Goal: Check status: Check status

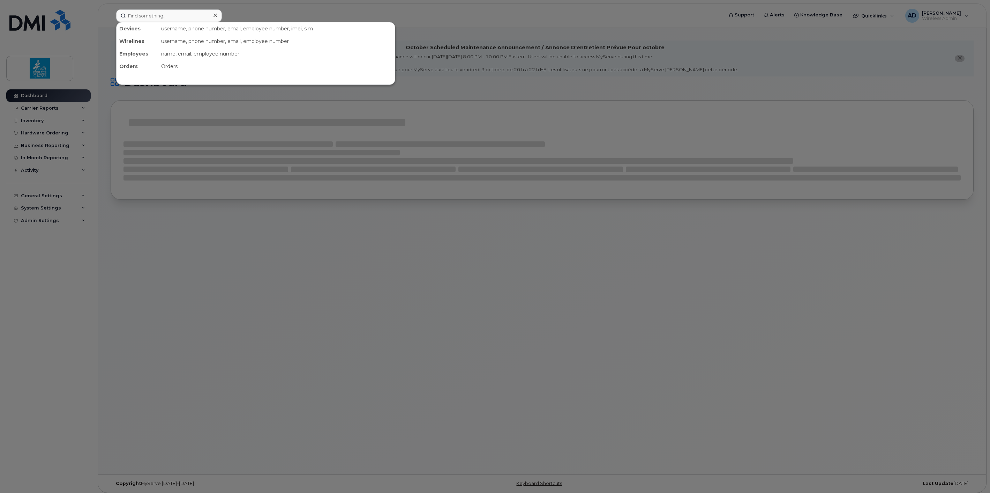
click at [132, 14] on input at bounding box center [169, 15] width 106 height 13
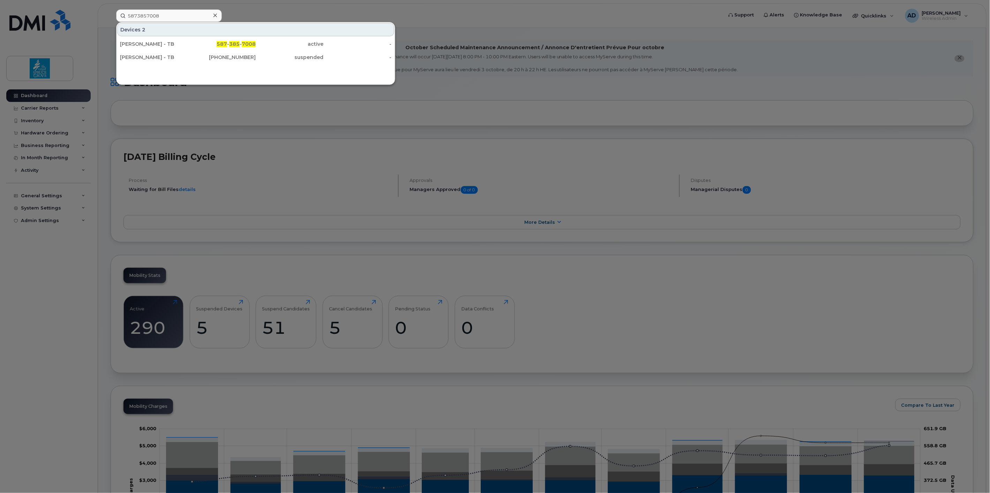
type input "5873857008"
click at [170, 41] on div "[PERSON_NAME] - TB" at bounding box center [154, 43] width 68 height 7
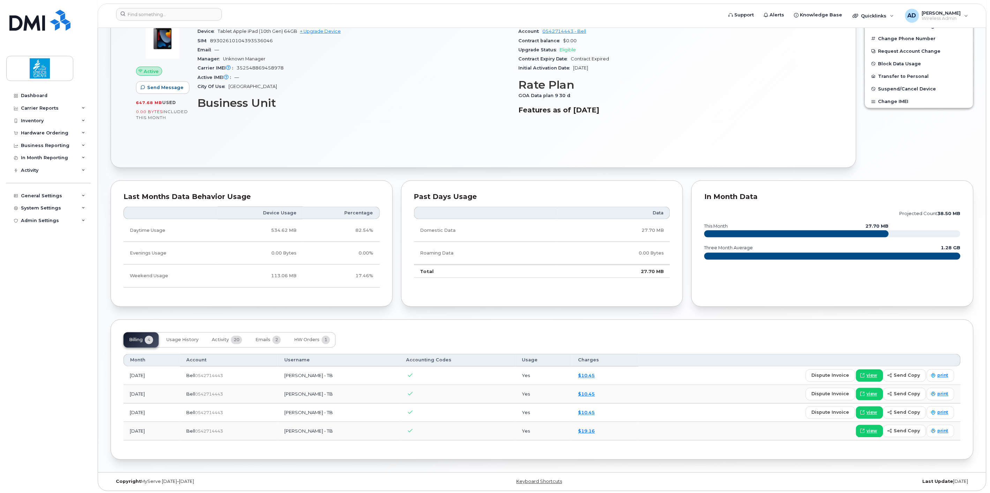
scroll to position [234, 0]
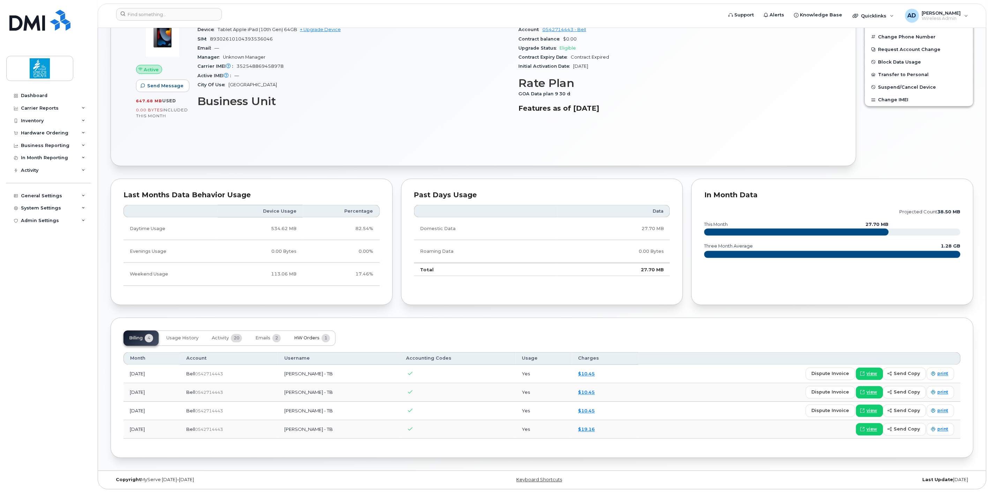
drag, startPoint x: 311, startPoint y: 342, endPoint x: 339, endPoint y: 333, distance: 29.5
click at [311, 342] on button "HW Orders 1" at bounding box center [312, 338] width 47 height 15
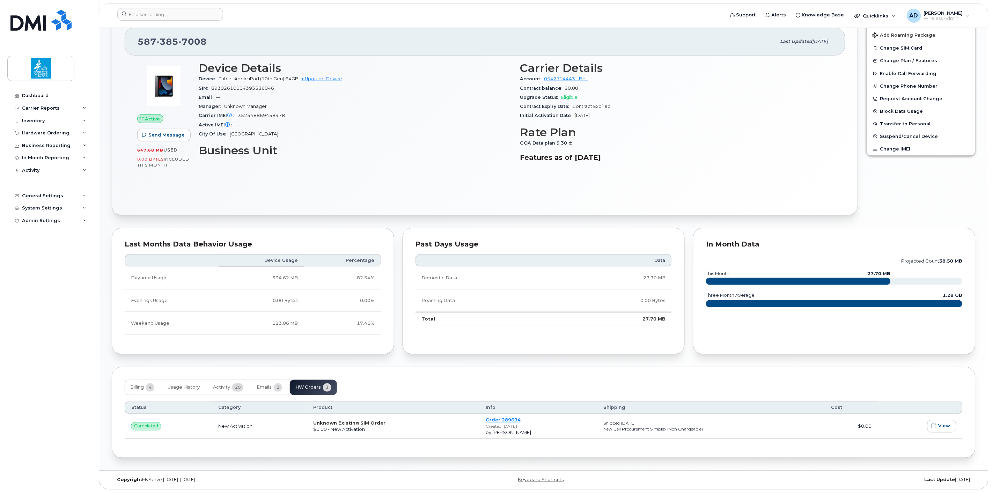
scroll to position [185, 0]
click at [265, 385] on span "Emails" at bounding box center [262, 388] width 15 height 6
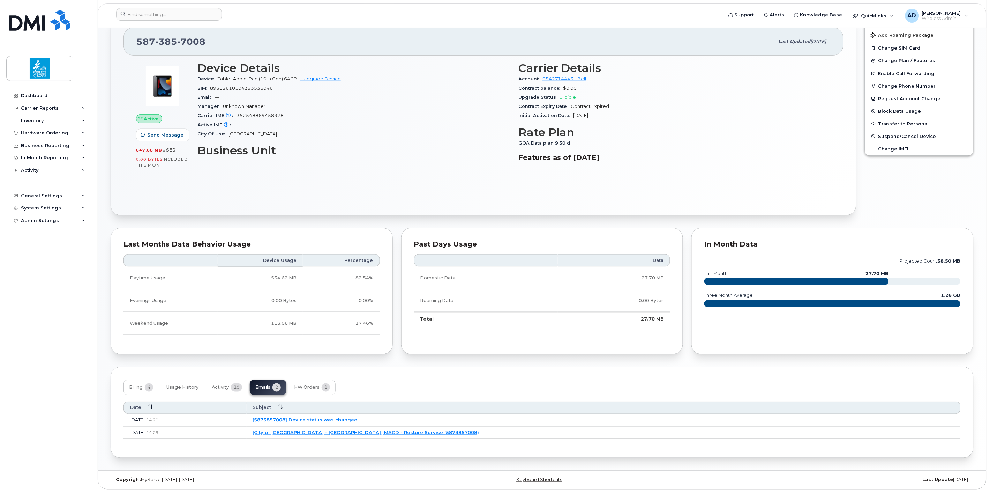
click at [445, 431] on link "[City of Spruce Grove - Gov] MACD - Restore Service (5873857008)" at bounding box center [366, 433] width 227 height 6
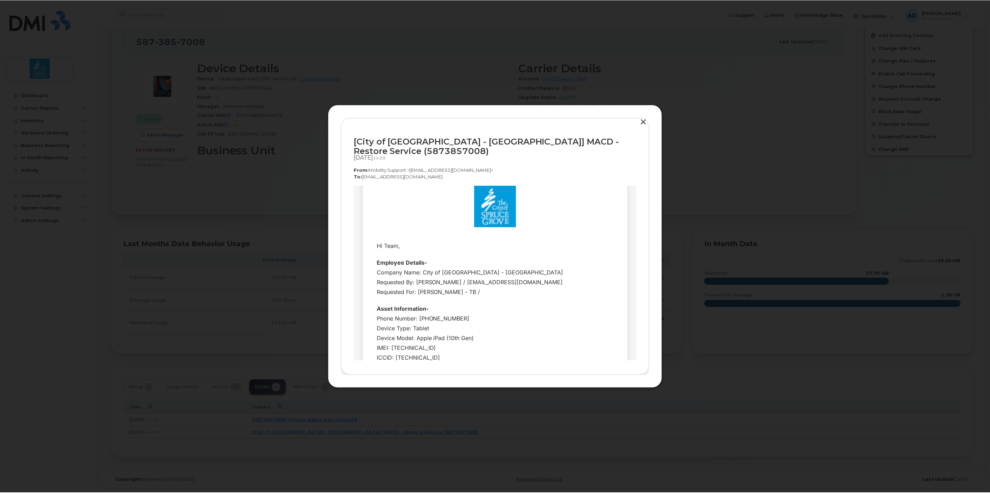
scroll to position [0, 0]
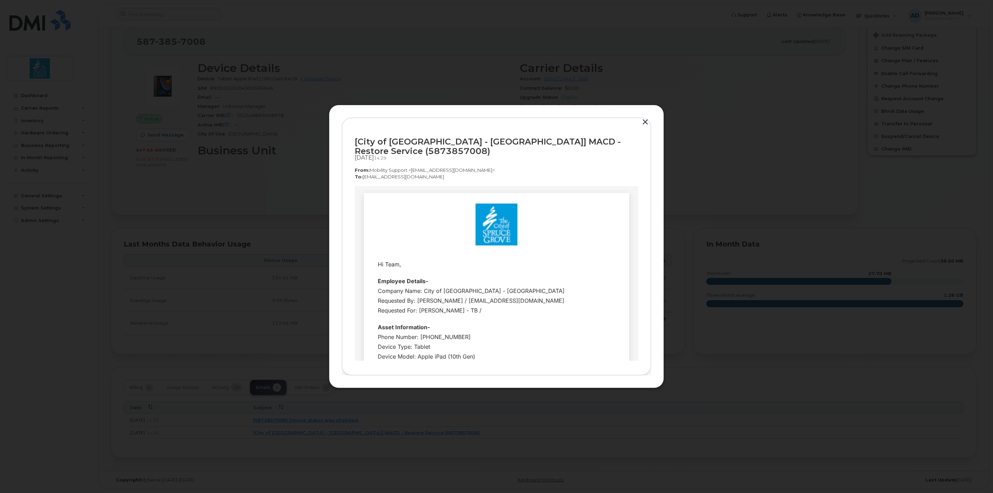
click at [645, 120] on button "button" at bounding box center [645, 122] width 10 height 10
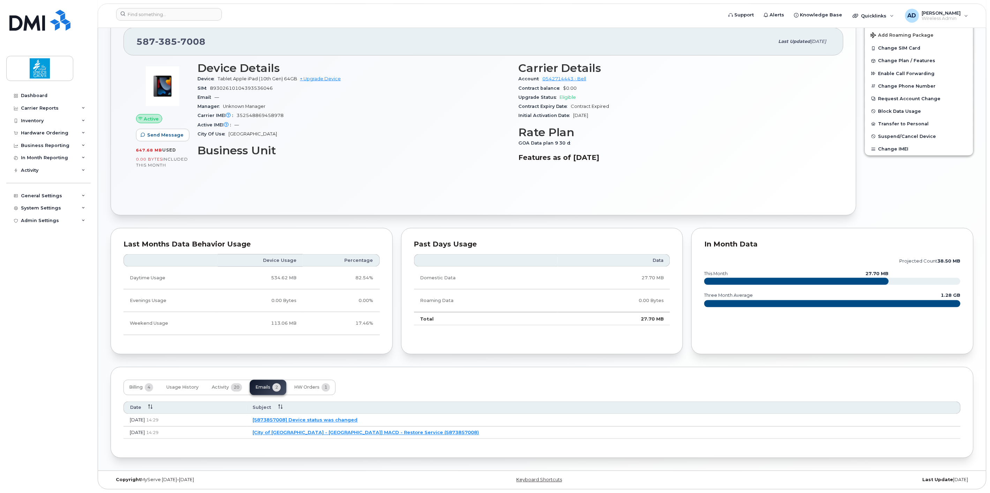
click at [413, 168] on div "Device Details Device Tablet Apple iPad (10th Gen) 64GB + Upgrade Device SIM 89…" at bounding box center [353, 115] width 321 height 114
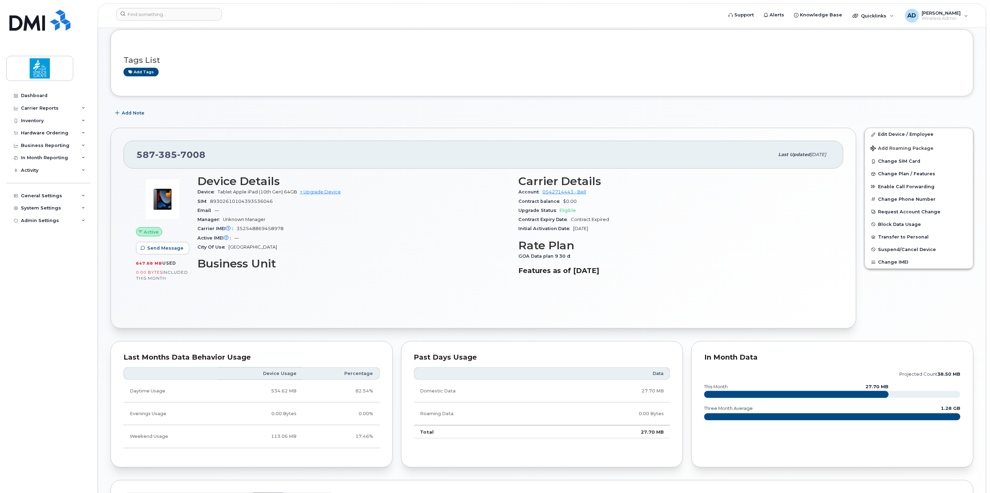
scroll to position [68, 0]
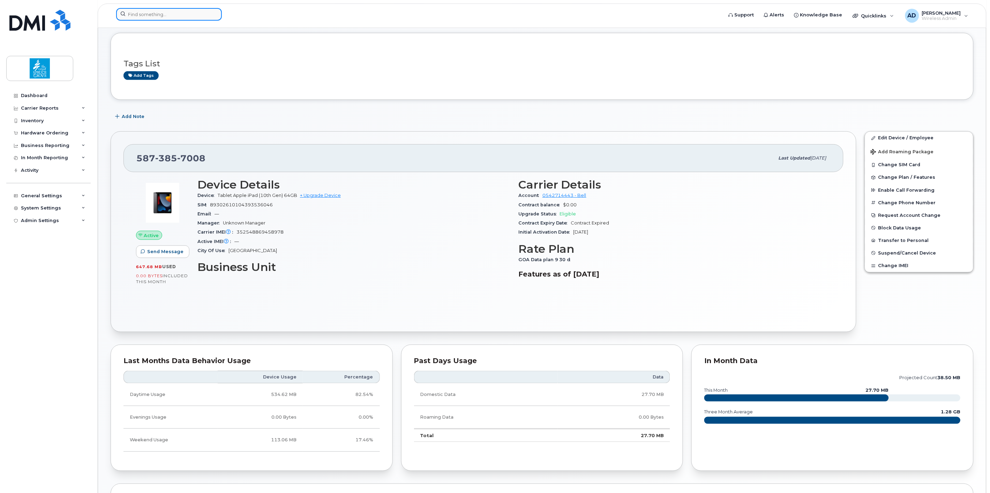
click at [178, 15] on input at bounding box center [169, 14] width 106 height 13
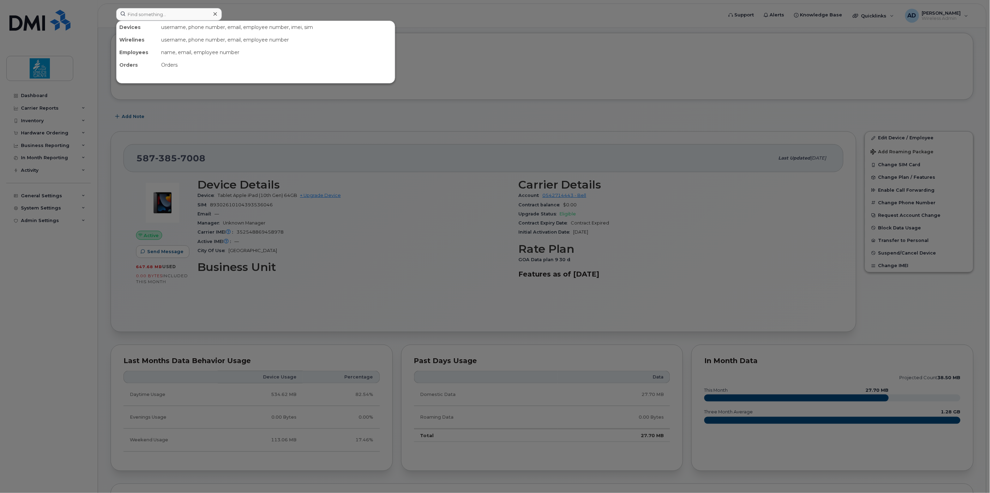
click at [477, 81] on div at bounding box center [495, 246] width 990 height 493
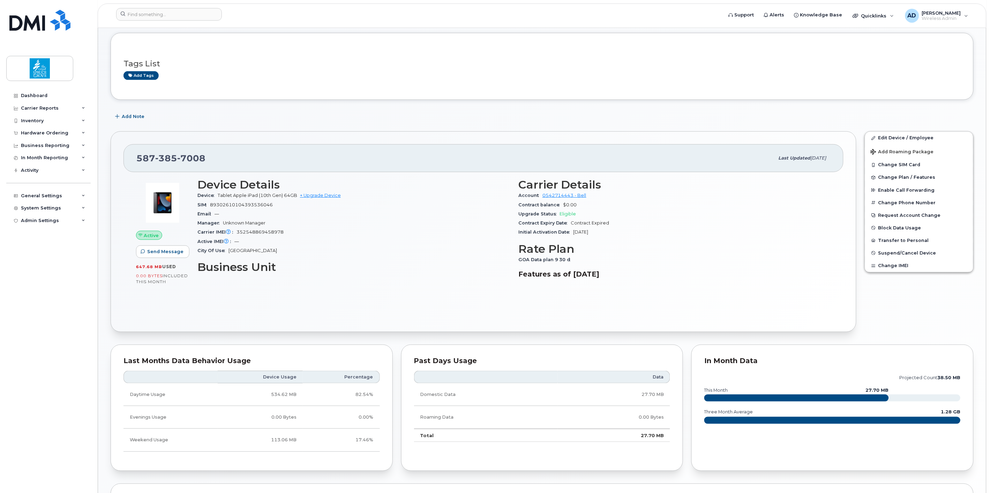
click at [326, 255] on div "Device Details Device Tablet Apple iPad (10th Gen) 64GB + Upgrade Device SIM 89…" at bounding box center [353, 231] width 321 height 114
click at [187, 157] on span "7008" at bounding box center [191, 158] width 28 height 10
click at [434, 76] on div "Add tags" at bounding box center [540, 75] width 832 height 9
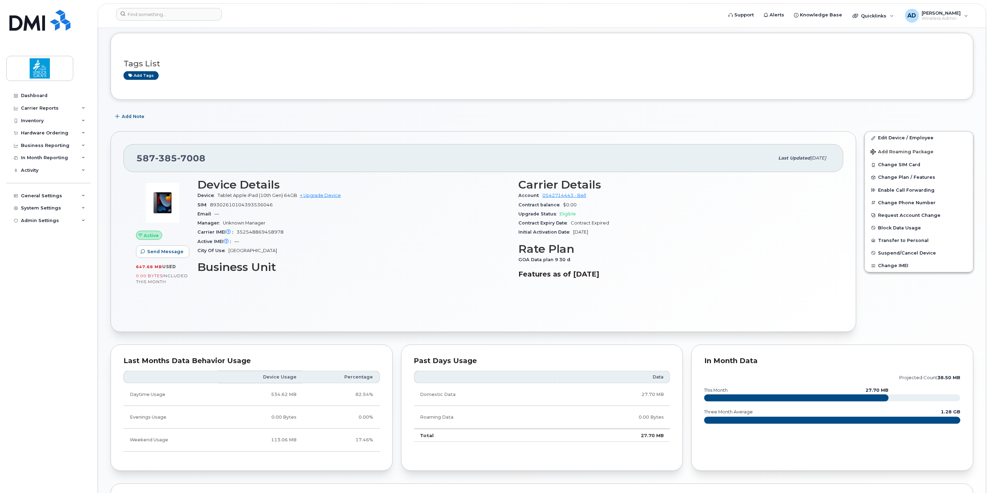
click at [436, 76] on div "Add tags" at bounding box center [540, 75] width 832 height 9
click at [440, 65] on h3 "Tags List" at bounding box center [543, 63] width 838 height 9
